Goal: Navigation & Orientation: Find specific page/section

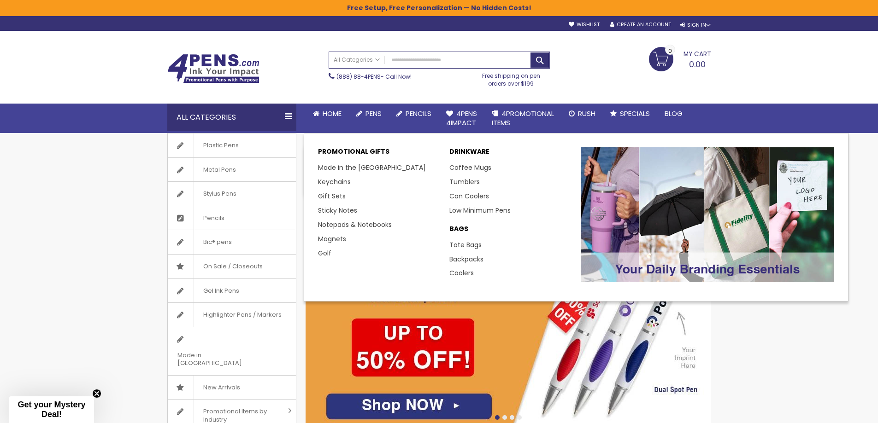
click at [340, 211] on link "Sticky Notes" at bounding box center [337, 210] width 39 height 9
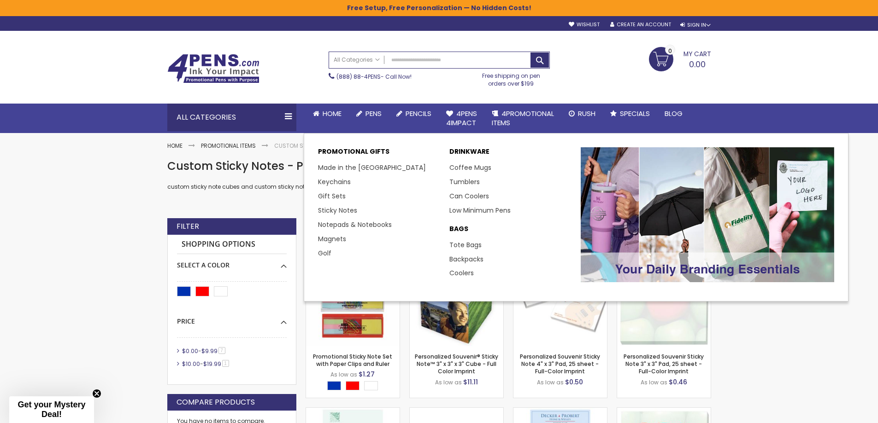
click at [478, 147] on p "DRINKWARE" at bounding box center [510, 153] width 122 height 13
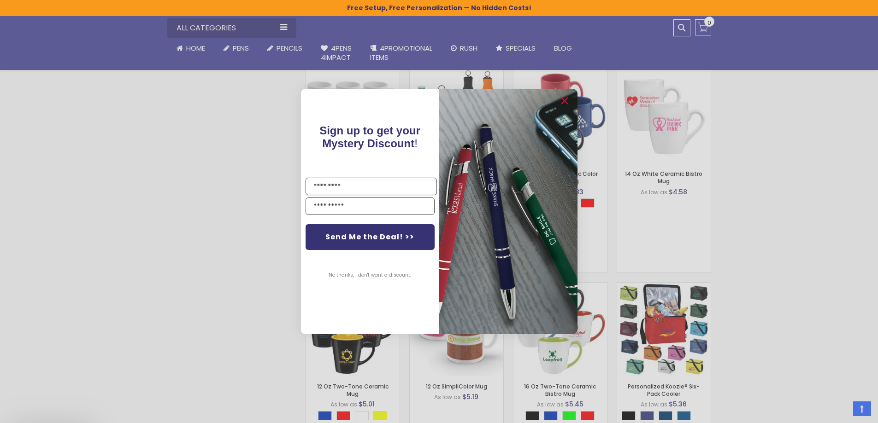
scroll to position [737, 0]
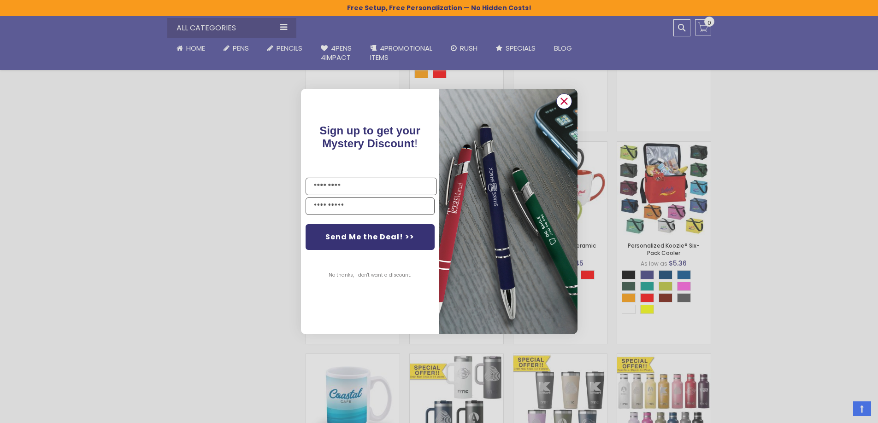
click at [565, 104] on circle "Close dialog" at bounding box center [564, 101] width 14 height 14
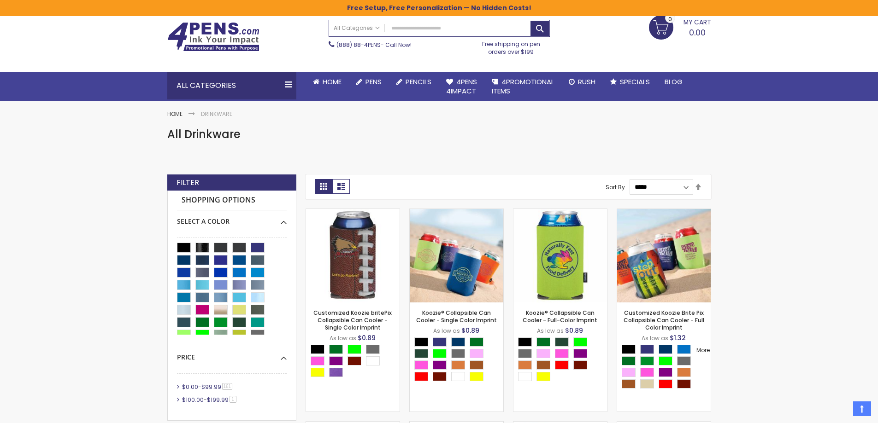
scroll to position [0, 0]
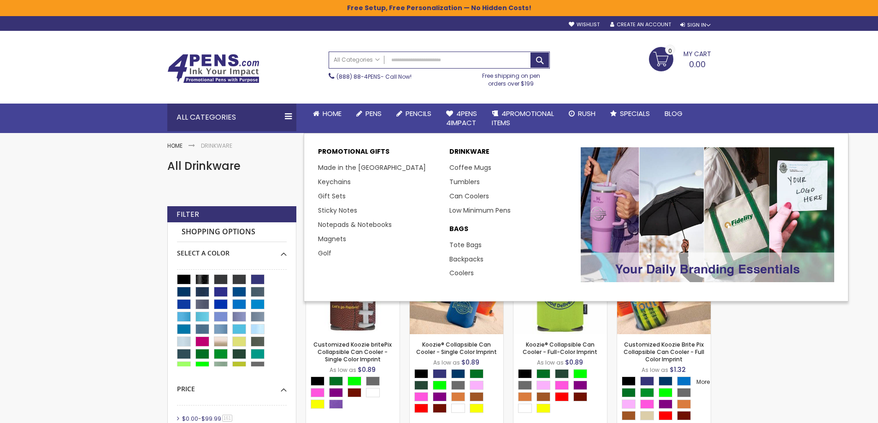
click at [517, 114] on span "4PROMOTIONAL ITEMS" at bounding box center [523, 118] width 62 height 19
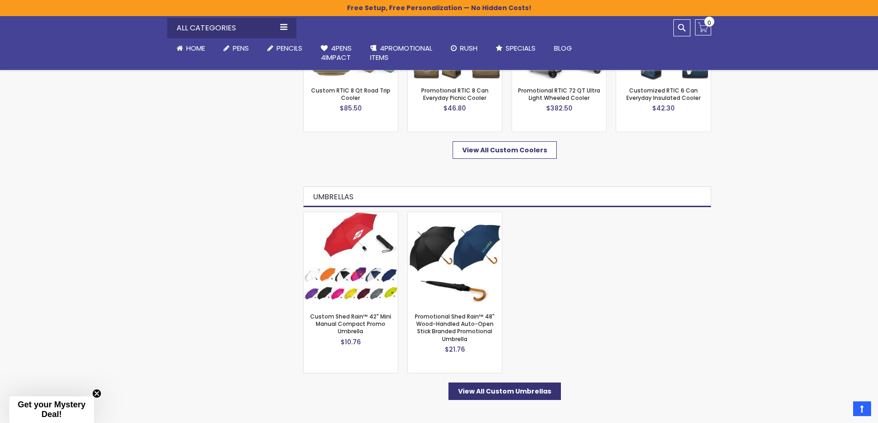
scroll to position [2551, 0]
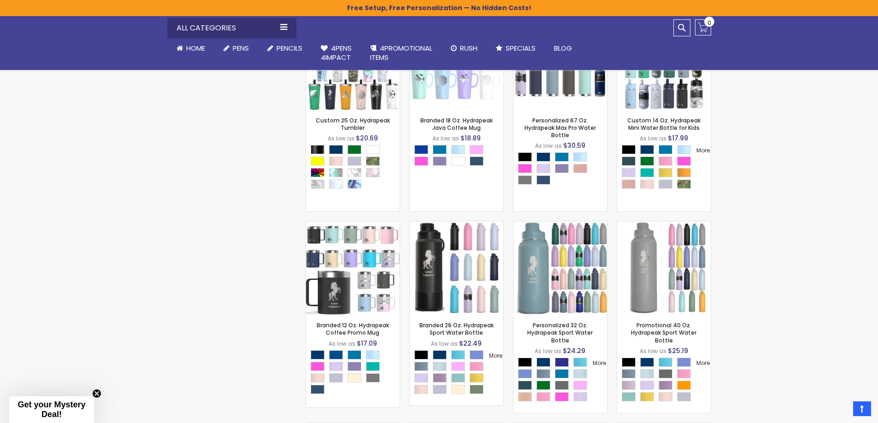
scroll to position [1286, 0]
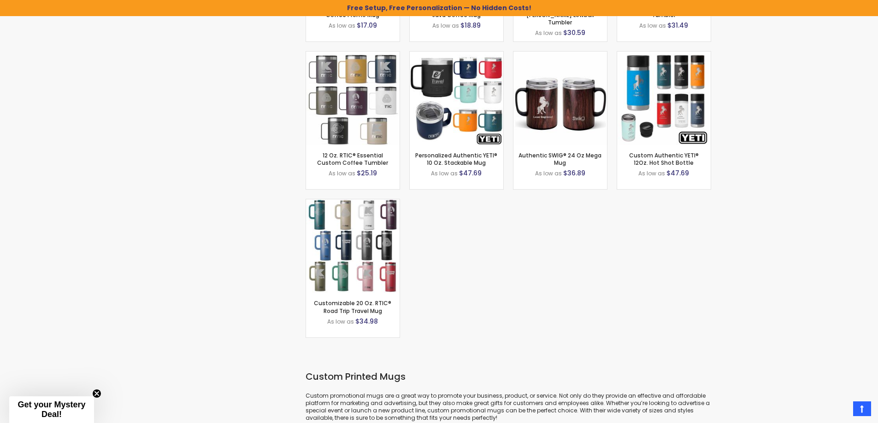
scroll to position [737, 0]
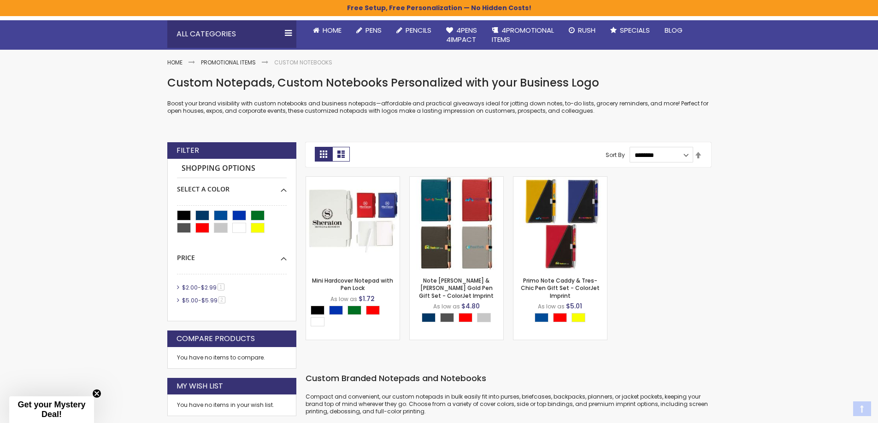
scroll to position [92, 0]
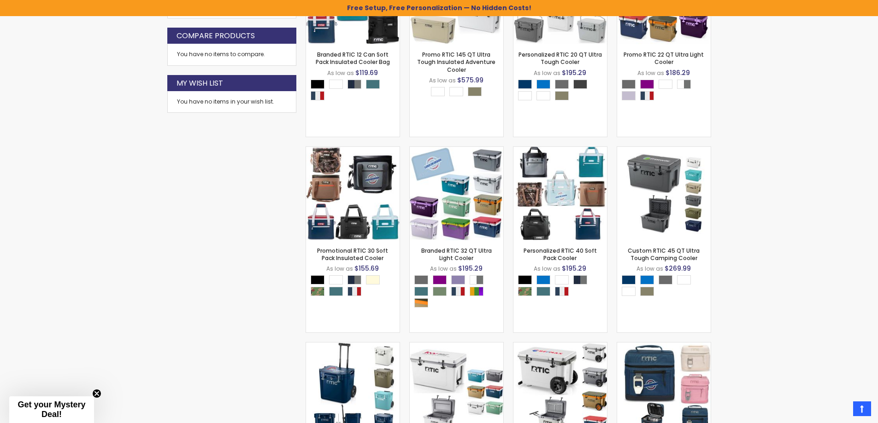
scroll to position [461, 0]
